Goal: Check status: Check status

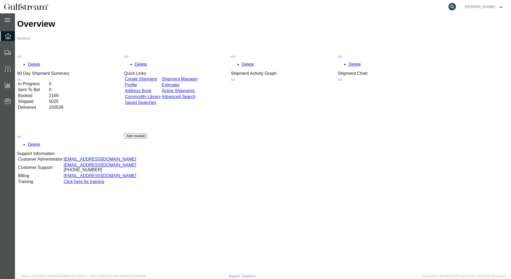
click at [451, 10] on form at bounding box center [452, 6] width 9 height 13
click at [456, 7] on icon at bounding box center [452, 6] width 7 height 7
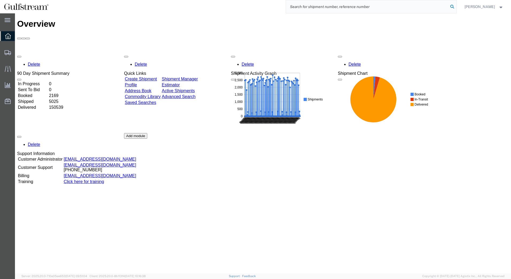
click at [456, 7] on icon at bounding box center [452, 6] width 7 height 7
click at [381, 8] on input "search" at bounding box center [367, 6] width 163 height 13
paste input "880078904522"
type input "880078904522"
click at [453, 7] on icon at bounding box center [452, 6] width 7 height 7
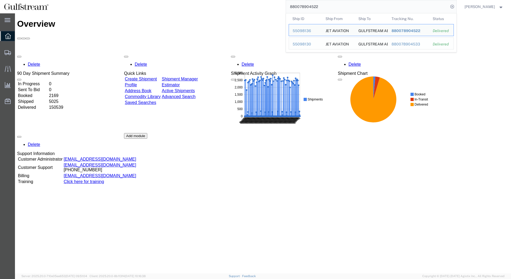
click at [383, 40] on div "GULFSTREAM AEROSPACE CORPORATION" at bounding box center [371, 43] width 26 height 11
click at [402, 43] on div "880078904533" at bounding box center [408, 44] width 34 height 6
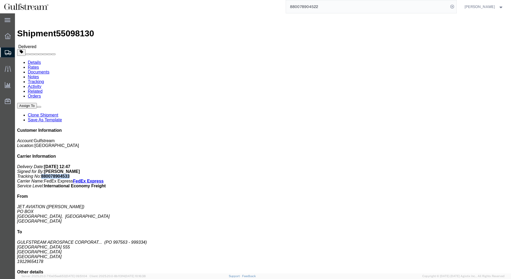
drag, startPoint x: 427, startPoint y: 80, endPoint x: 419, endPoint y: 81, distance: 8.7
click p "Delivery Date: [DATE] 12:47 Signed for By: [PERSON_NAME] Tracking No: 880078904…"
drag, startPoint x: 419, startPoint y: 81, endPoint x: 424, endPoint y: 79, distance: 5.7
copy b "880078904533"
click div "Leg 1 - Air"
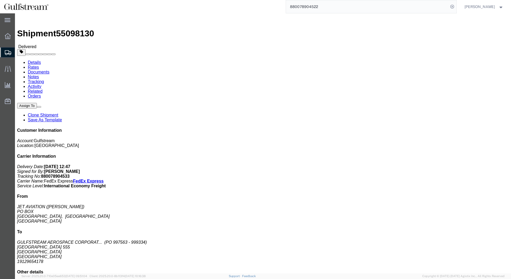
drag, startPoint x: 346, startPoint y: 232, endPoint x: 351, endPoint y: 230, distance: 4.9
click div "1 Pallet(s) Standard (Not Stackable) Total weight: 84.00 KGS Tracking: 88007890…"
